Goal: Information Seeking & Learning: Learn about a topic

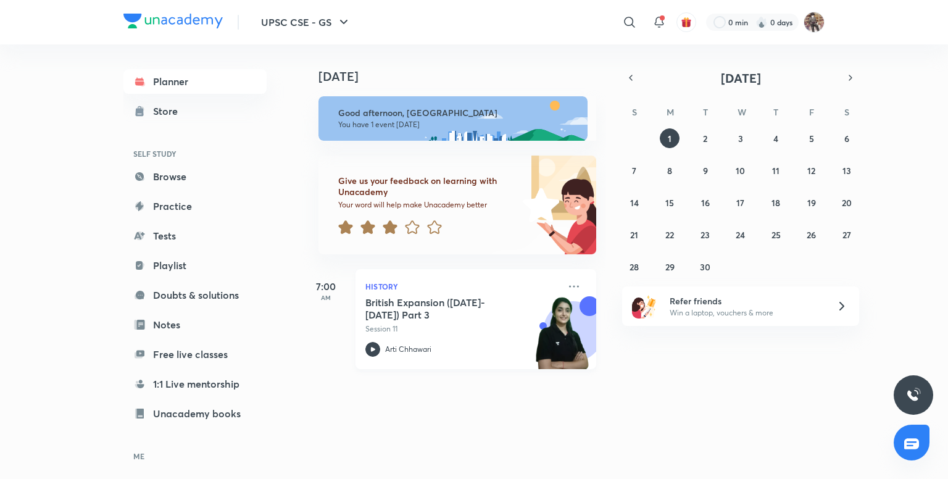
click at [390, 287] on p "History" at bounding box center [462, 286] width 194 height 15
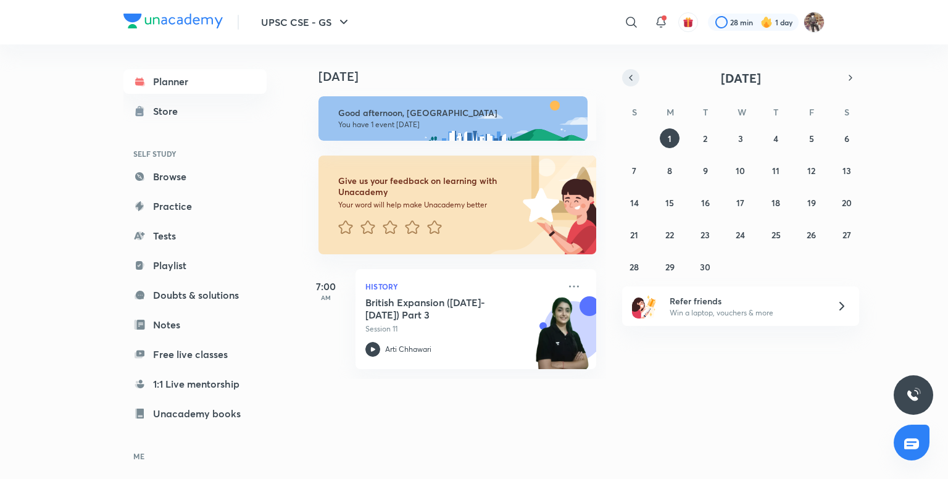
click at [632, 78] on icon "button" at bounding box center [631, 77] width 10 height 11
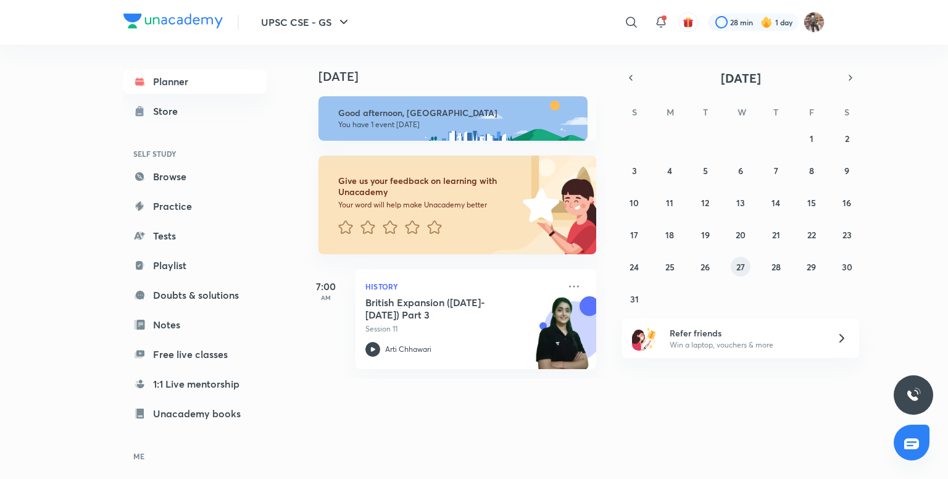
click at [740, 259] on button "27" at bounding box center [741, 267] width 20 height 20
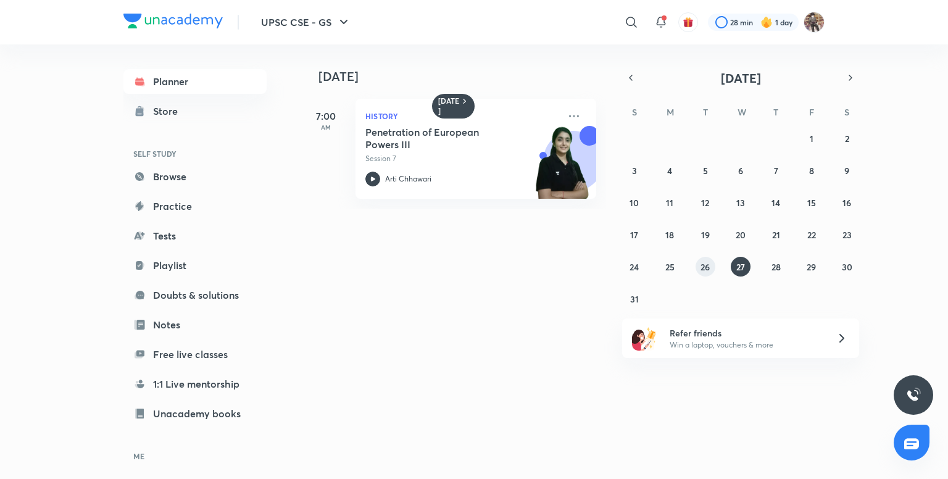
click at [710, 260] on button "26" at bounding box center [705, 267] width 20 height 20
click at [684, 263] on div "27 28 29 30 31 1 2 3 4 5 6 7 8 9 10 11 12 13 14 15 16 17 18 19 20 21 22 23 24 2…" at bounding box center [740, 218] width 237 height 180
click at [676, 265] on button "25" at bounding box center [670, 267] width 20 height 20
click at [779, 239] on abbr "21" at bounding box center [776, 235] width 8 height 12
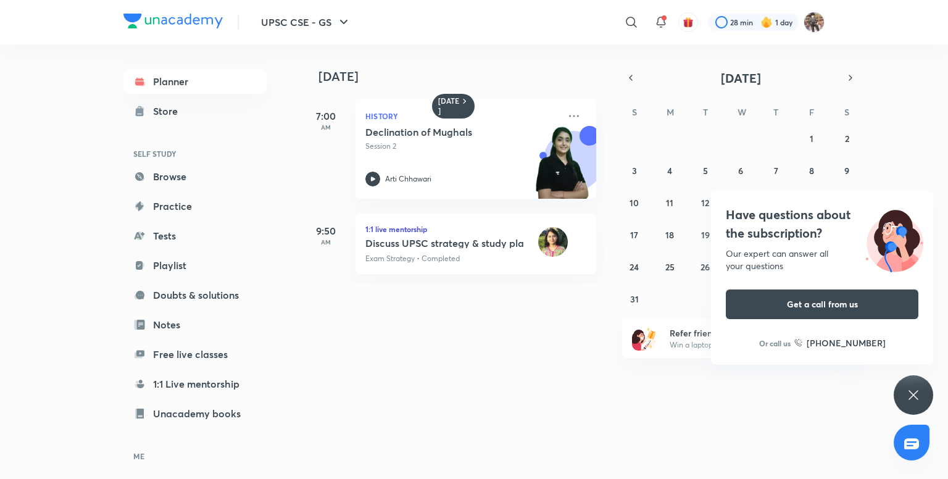
click at [926, 392] on div "Have questions about the subscription? Our expert can answer all your questions…" at bounding box center [913, 394] width 39 height 39
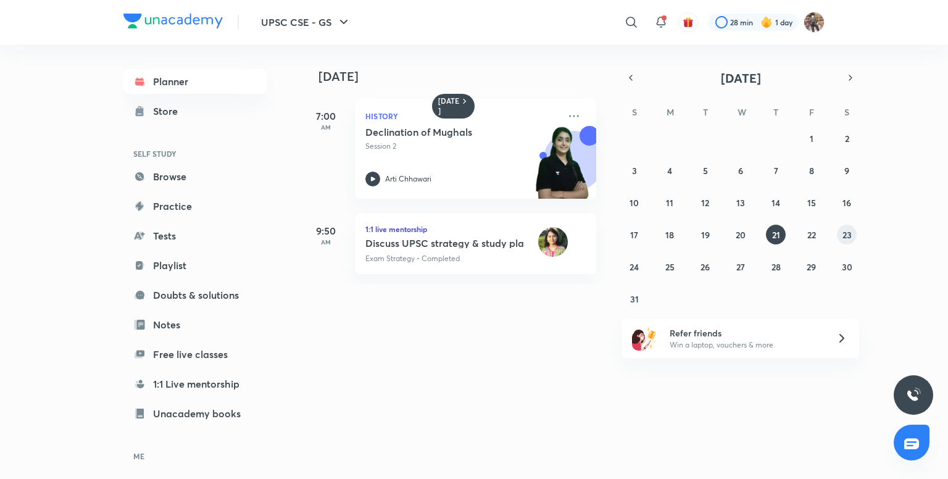
click at [842, 235] on abbr "23" at bounding box center [846, 235] width 9 height 12
click at [665, 265] on abbr "25" at bounding box center [669, 267] width 9 height 12
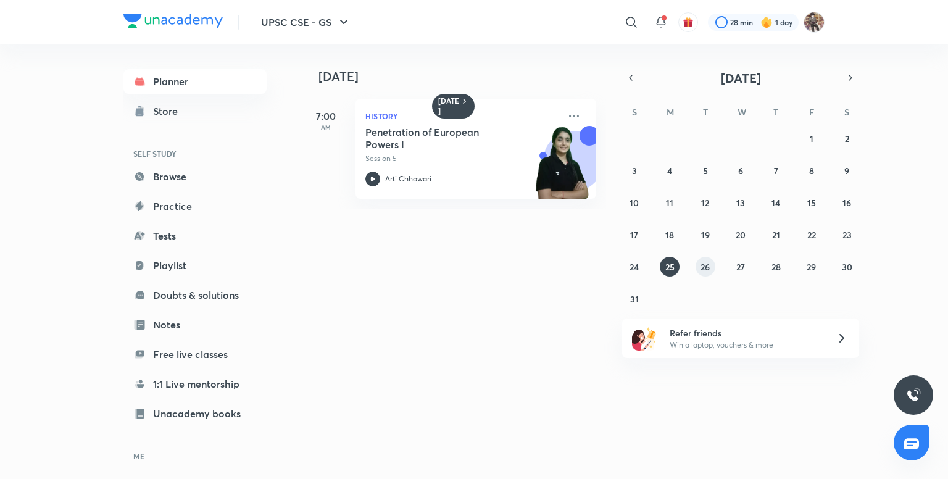
click at [700, 270] on abbr "26" at bounding box center [704, 267] width 9 height 12
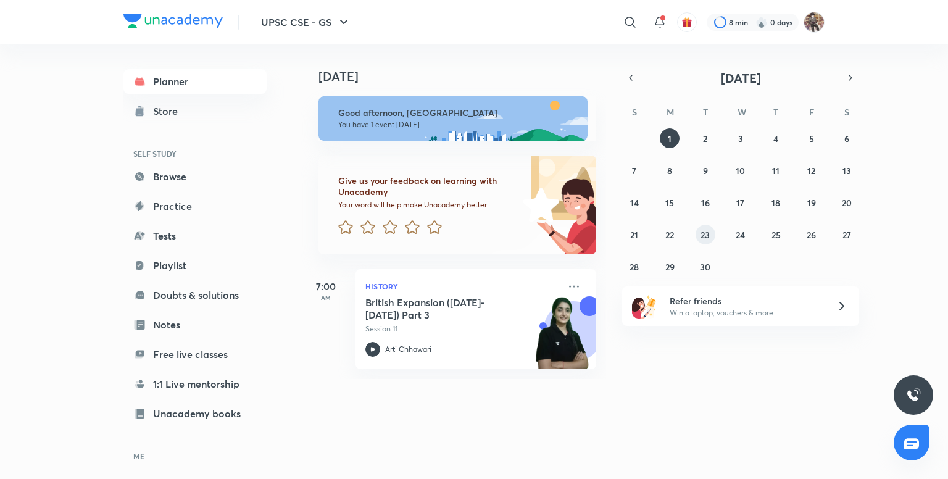
click at [700, 239] on abbr "23" at bounding box center [704, 235] width 9 height 12
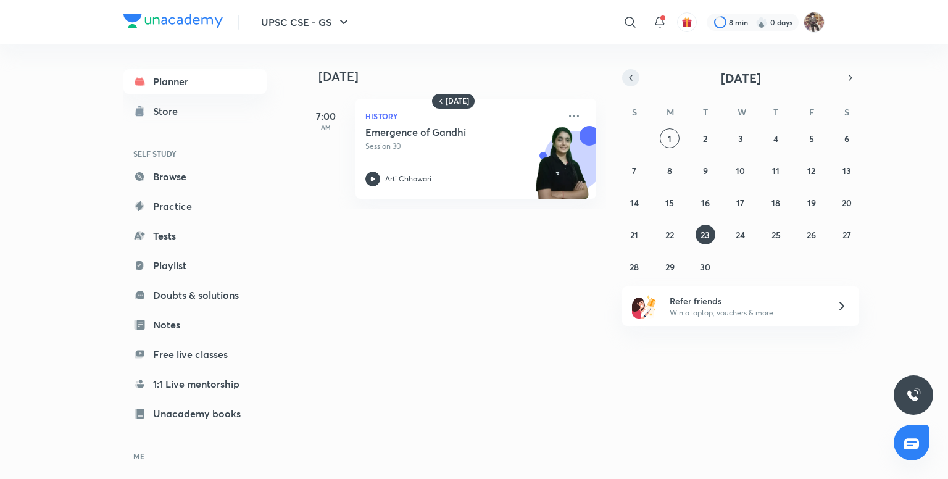
click at [634, 84] on button "button" at bounding box center [630, 77] width 17 height 17
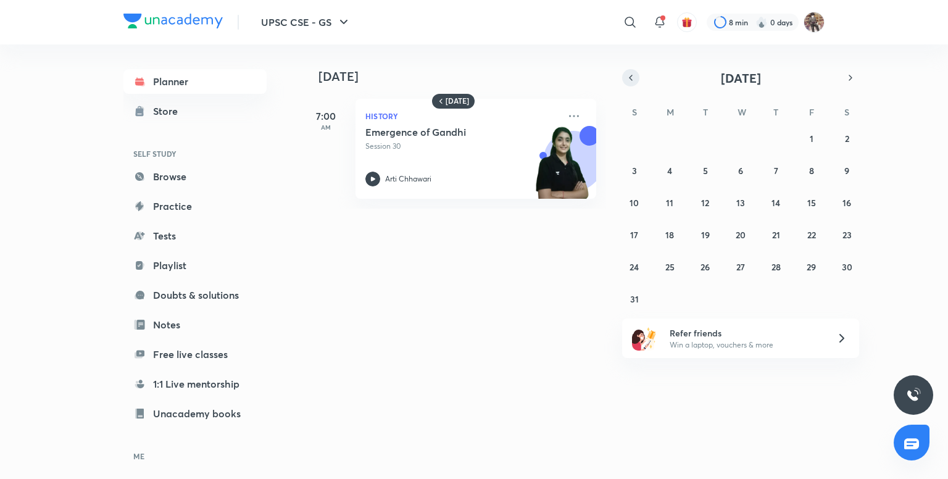
click at [634, 84] on button "button" at bounding box center [630, 77] width 17 height 17
click at [843, 83] on button "button" at bounding box center [850, 77] width 17 height 17
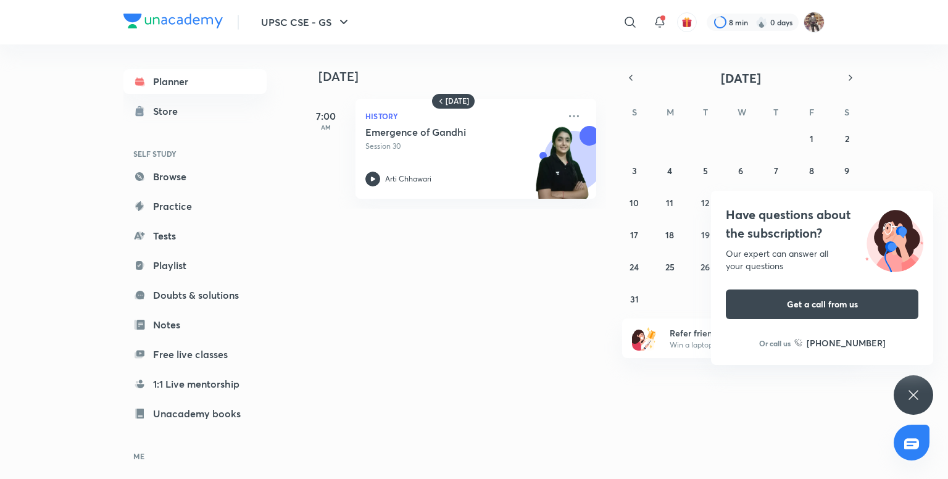
click at [778, 236] on h4 "Have questions about the subscription?" at bounding box center [822, 223] width 193 height 37
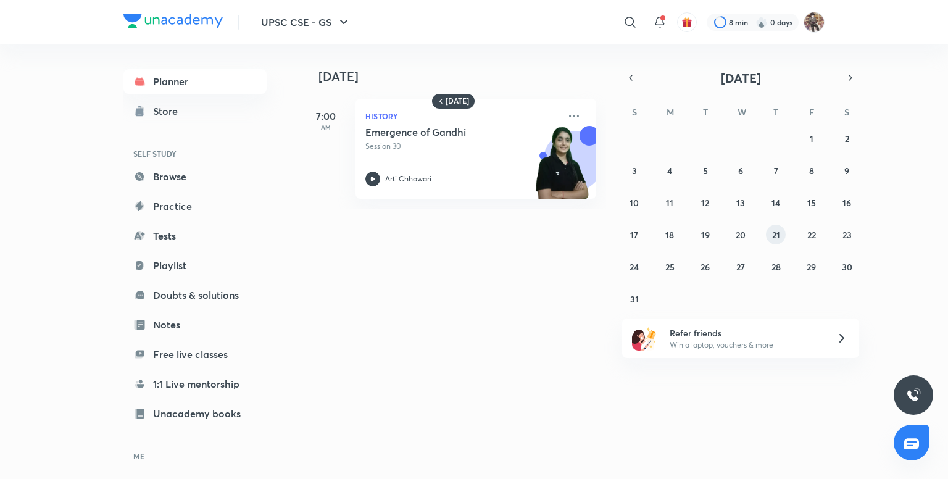
click at [780, 238] on button "21" at bounding box center [776, 235] width 20 height 20
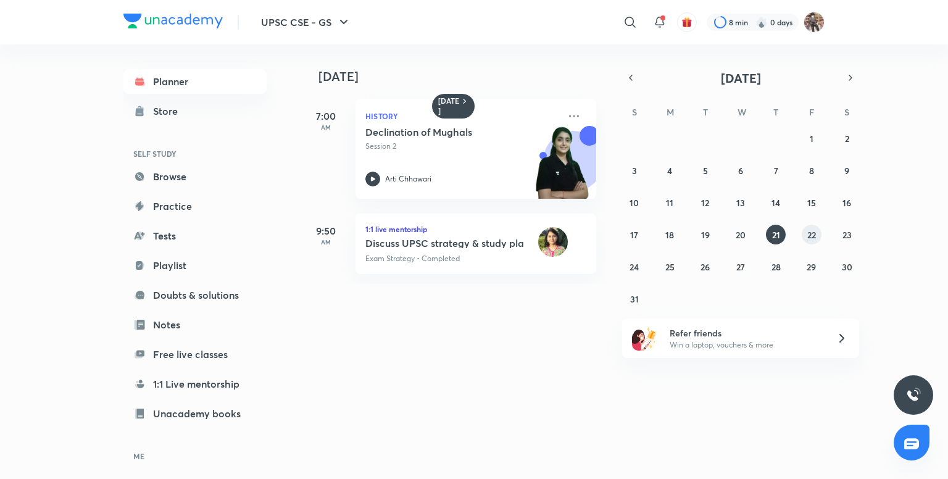
click at [806, 234] on button "22" at bounding box center [812, 235] width 20 height 20
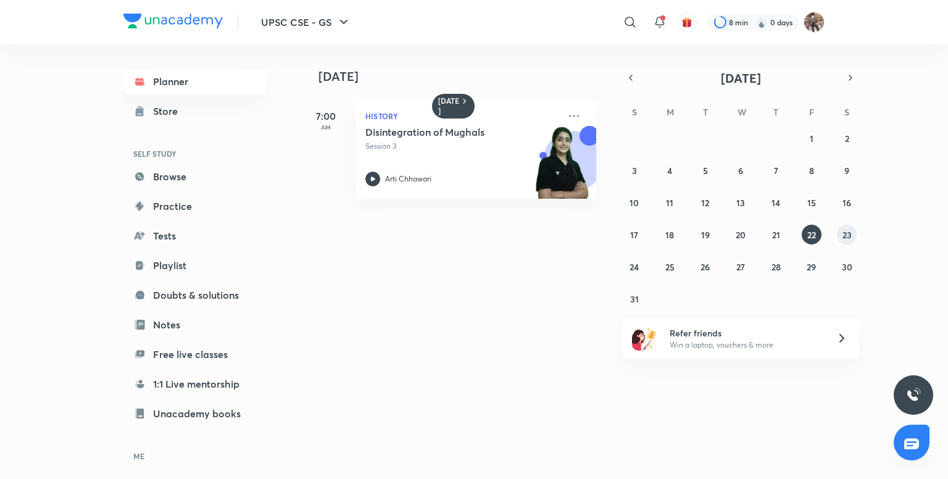
click at [840, 238] on button "23" at bounding box center [847, 235] width 20 height 20
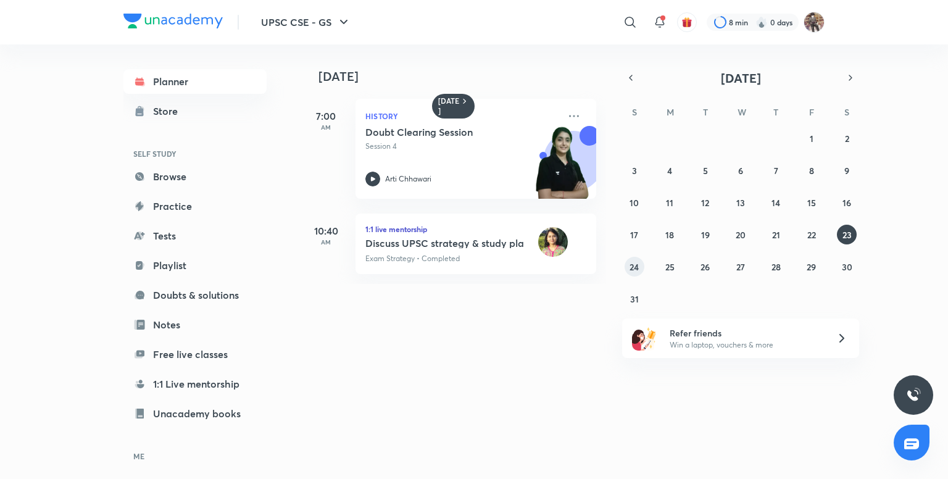
click at [639, 272] on button "24" at bounding box center [634, 267] width 20 height 20
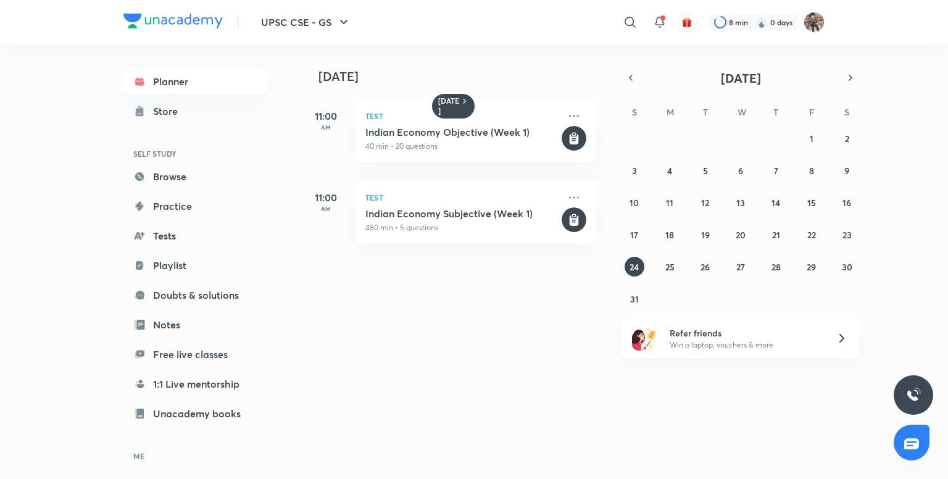
click at [658, 267] on div "27 28 29 30 31 1 2 3 4 5 6 7 8 9 10 11 12 13 14 15 16 17 18 19 20 21 22 23 24 2…" at bounding box center [740, 218] width 237 height 180
click at [665, 267] on abbr "25" at bounding box center [669, 267] width 9 height 12
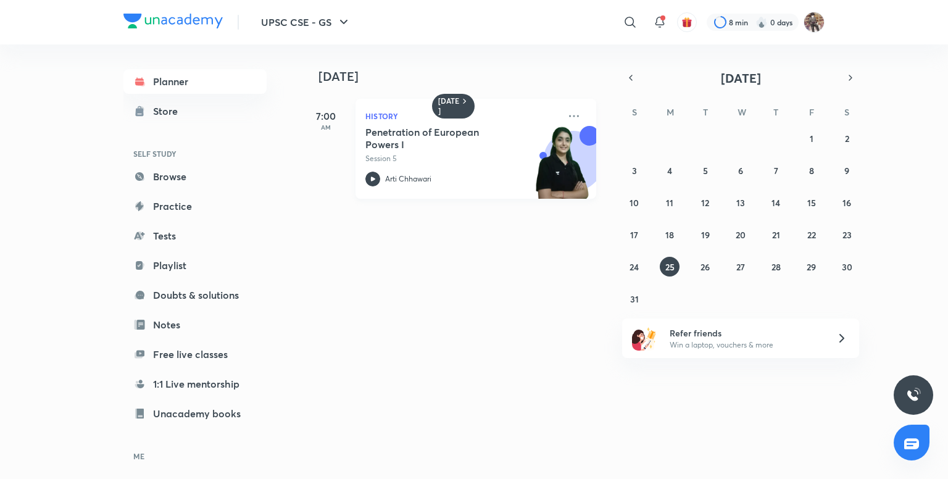
click at [377, 178] on icon at bounding box center [372, 179] width 15 height 15
